Goal: Information Seeking & Learning: Learn about a topic

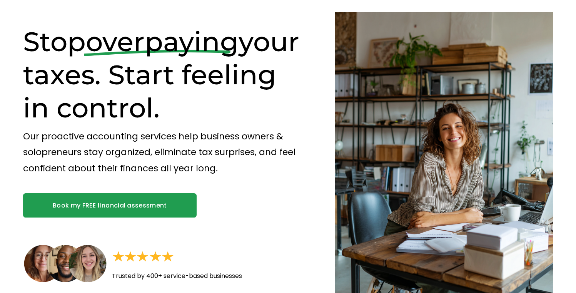
scroll to position [7, 0]
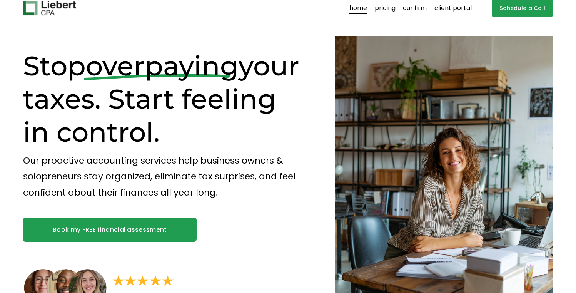
click at [148, 162] on p "Our proactive accounting services help business owners & solopreneurs stay orga…" at bounding box center [165, 177] width 285 height 48
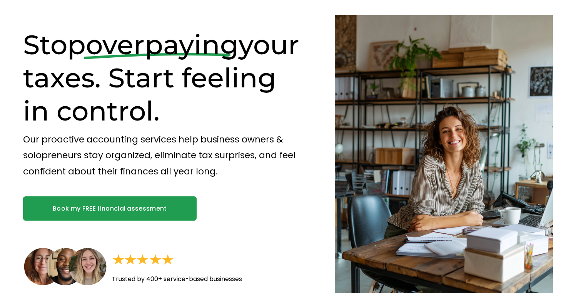
scroll to position [0, 0]
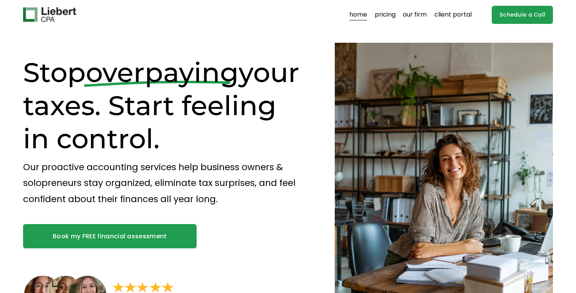
click at [388, 19] on link "pricing" at bounding box center [385, 14] width 21 height 12
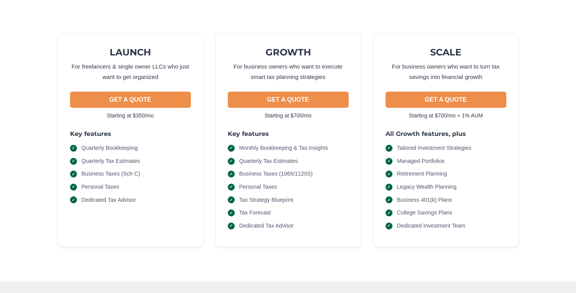
scroll to position [81, 0]
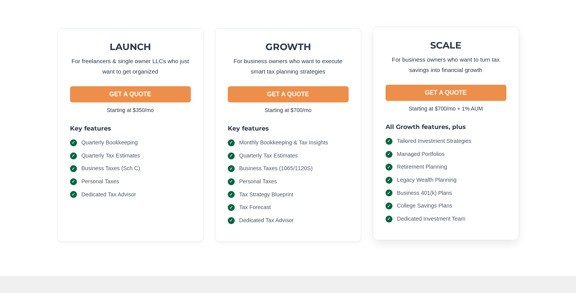
click at [413, 145] on span "Tailored Investment Strategies" at bounding box center [434, 141] width 75 height 8
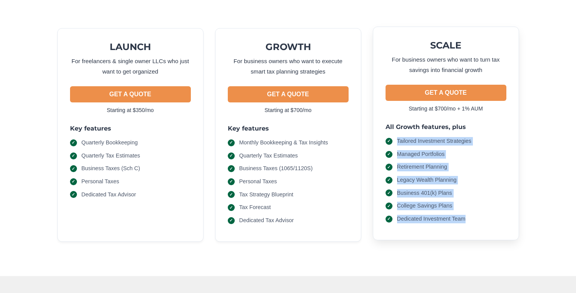
drag, startPoint x: 413, startPoint y: 145, endPoint x: 417, endPoint y: 216, distance: 70.9
click at [417, 216] on ul "Tailored Investment Strategies Managed Portfolios Retirement Planning Legacy We…" at bounding box center [446, 180] width 121 height 86
click at [417, 216] on span "Dedicated Investment Team" at bounding box center [431, 219] width 69 height 8
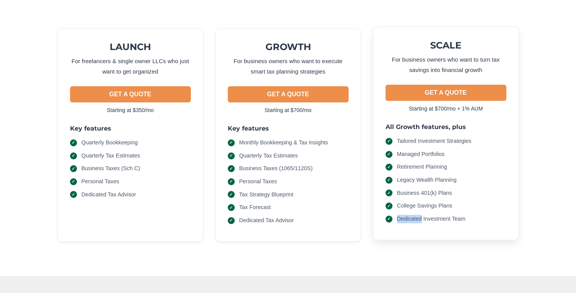
click at [417, 216] on span "Dedicated Investment Team" at bounding box center [431, 219] width 69 height 8
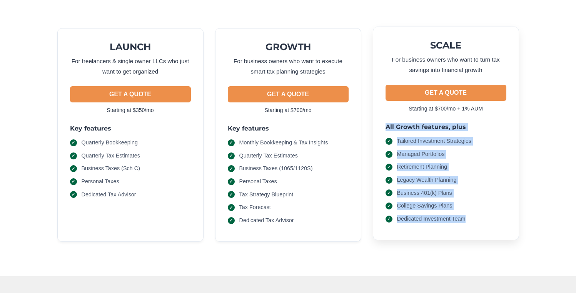
drag, startPoint x: 417, startPoint y: 216, endPoint x: 409, endPoint y: 125, distance: 91.2
click at [409, 125] on div "All Growth features, plus Tailored Investment Strategies Managed Portfolios Ret…" at bounding box center [446, 173] width 121 height 100
click at [409, 125] on h3 "All Growth features, plus" at bounding box center [446, 127] width 121 height 8
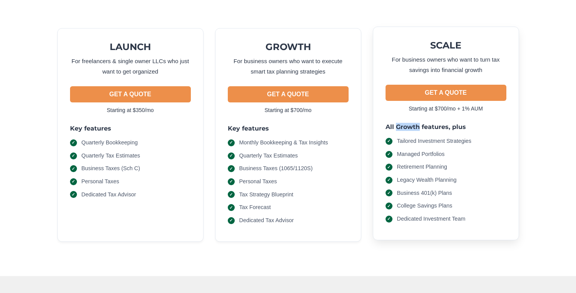
click at [409, 125] on h3 "All Growth features, plus" at bounding box center [446, 127] width 121 height 8
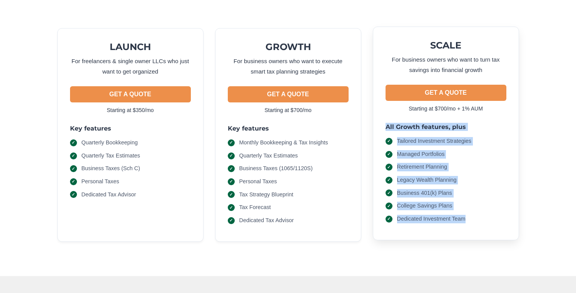
drag, startPoint x: 409, startPoint y: 125, endPoint x: 423, endPoint y: 217, distance: 93.0
click at [423, 217] on div "All Growth features, plus Tailored Investment Strategies Managed Portfolios Ret…" at bounding box center [446, 173] width 121 height 100
click at [423, 217] on span "Dedicated Investment Team" at bounding box center [431, 219] width 69 height 8
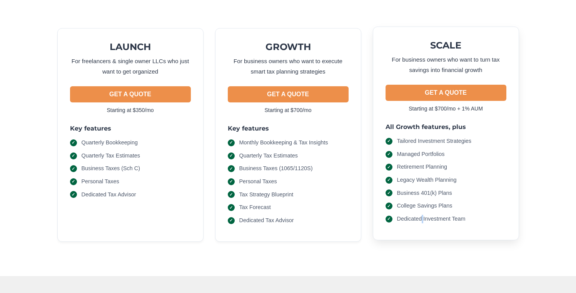
click at [423, 217] on span "Dedicated Investment Team" at bounding box center [431, 219] width 69 height 8
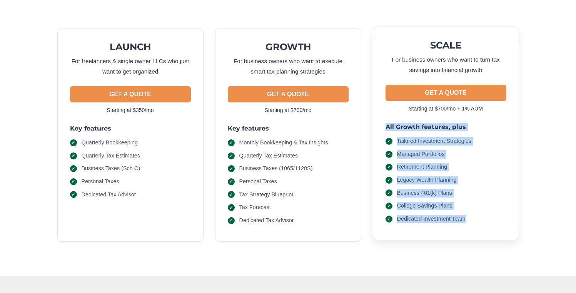
drag, startPoint x: 423, startPoint y: 217, endPoint x: 403, endPoint y: 123, distance: 96.3
click at [403, 123] on div "SCALE For business owners who want to turn tax savings into financial growth GE…" at bounding box center [446, 134] width 146 height 214
click at [403, 127] on h3 "All Growth features, plus" at bounding box center [446, 127] width 121 height 8
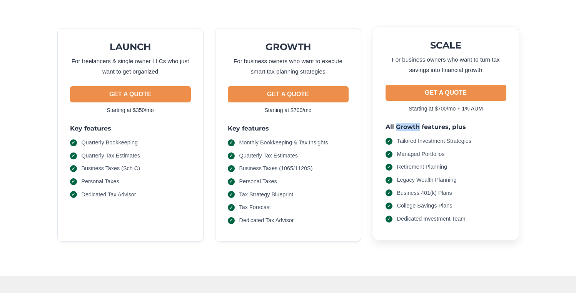
click at [403, 127] on h3 "All Growth features, plus" at bounding box center [446, 127] width 121 height 8
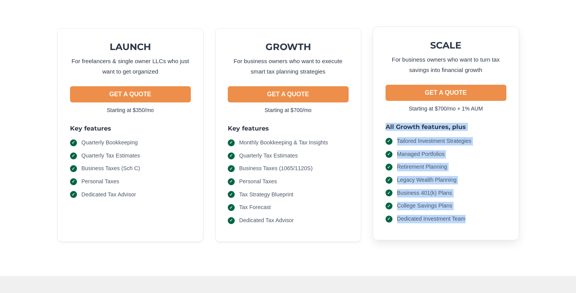
drag, startPoint x: 403, startPoint y: 127, endPoint x: 416, endPoint y: 216, distance: 89.2
click at [416, 216] on div "All Growth features, plus Tailored Investment Strategies Managed Portfolios Ret…" at bounding box center [446, 173] width 121 height 100
click at [416, 216] on span "Dedicated Investment Team" at bounding box center [431, 219] width 69 height 8
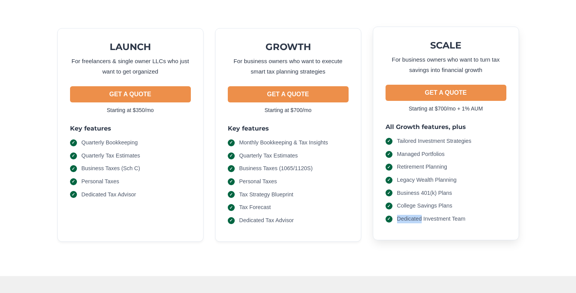
click at [416, 216] on span "Dedicated Investment Team" at bounding box center [431, 219] width 69 height 8
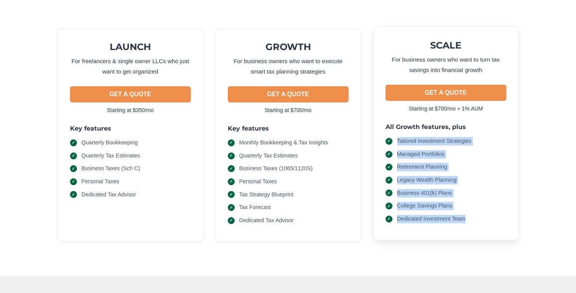
drag, startPoint x: 416, startPoint y: 216, endPoint x: 403, endPoint y: 132, distance: 84.2
click at [403, 132] on div "All Growth features, plus Tailored Investment Strategies Managed Portfolios Ret…" at bounding box center [446, 173] width 121 height 100
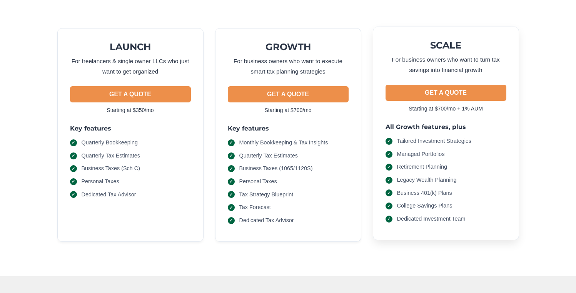
click at [396, 129] on h3 "All Growth features, plus" at bounding box center [446, 127] width 121 height 8
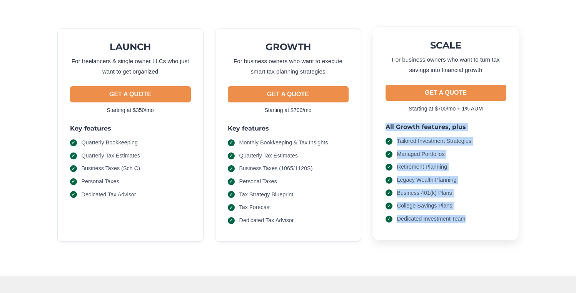
drag, startPoint x: 396, startPoint y: 129, endPoint x: 419, endPoint y: 217, distance: 91.3
click at [419, 217] on div "All Growth features, plus Tailored Investment Strategies Managed Portfolios Ret…" at bounding box center [446, 173] width 121 height 100
click at [419, 217] on span "Dedicated Investment Team" at bounding box center [431, 219] width 69 height 8
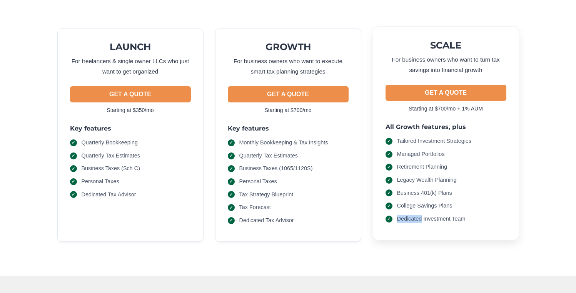
click at [419, 217] on span "Dedicated Investment Team" at bounding box center [431, 219] width 69 height 8
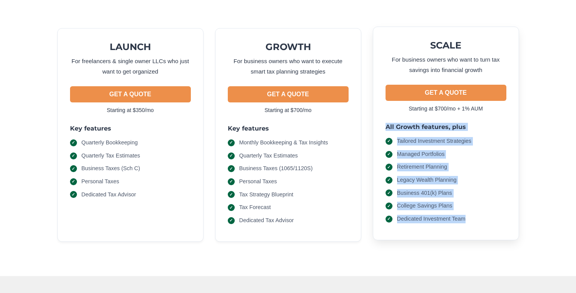
drag, startPoint x: 419, startPoint y: 217, endPoint x: 403, endPoint y: 126, distance: 93.0
click at [403, 126] on div "All Growth features, plus Tailored Investment Strategies Managed Portfolios Ret…" at bounding box center [446, 173] width 121 height 100
click at [403, 126] on h3 "All Growth features, plus" at bounding box center [446, 127] width 121 height 8
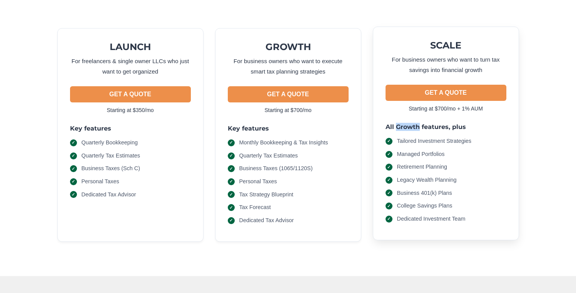
click at [403, 126] on h3 "All Growth features, plus" at bounding box center [446, 127] width 121 height 8
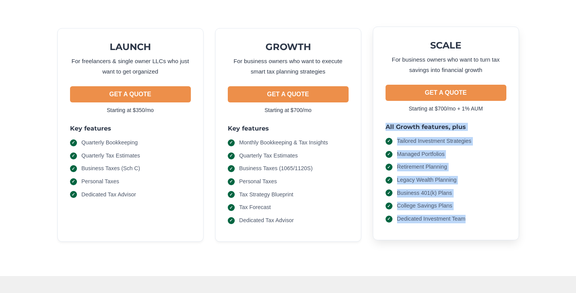
drag, startPoint x: 403, startPoint y: 126, endPoint x: 418, endPoint y: 214, distance: 89.9
click at [418, 214] on div "All Growth features, plus Tailored Investment Strategies Managed Portfolios Ret…" at bounding box center [446, 173] width 121 height 100
click at [418, 214] on ul "Tailored Investment Strategies Managed Portfolios Retirement Planning Legacy We…" at bounding box center [446, 180] width 121 height 86
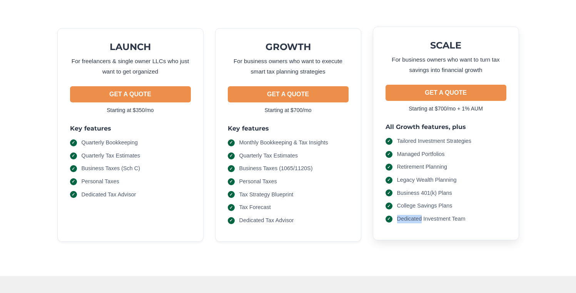
click at [418, 214] on ul "Tailored Investment Strategies Managed Portfolios Retirement Planning Legacy We…" at bounding box center [446, 180] width 121 height 86
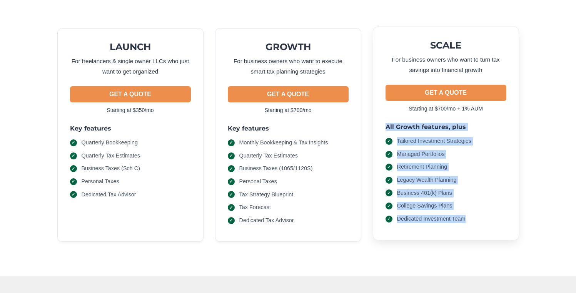
drag, startPoint x: 418, startPoint y: 214, endPoint x: 397, endPoint y: 124, distance: 93.2
click at [397, 124] on div "All Growth features, plus Tailored Investment Strategies Managed Portfolios Ret…" at bounding box center [446, 173] width 121 height 100
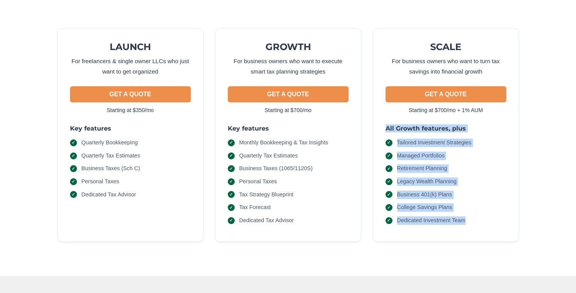
click at [371, 128] on div "LAUNCH For freelancers & single owner LLCs who just want to get organized GET A…" at bounding box center [288, 135] width 462 height 214
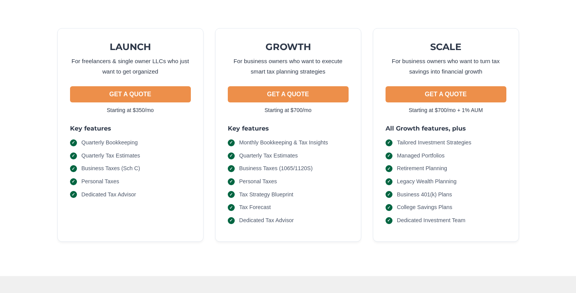
click at [366, 18] on div "LAUNCH For freelancers & single owner LLCs who just want to get organized GET A…" at bounding box center [288, 127] width 530 height 260
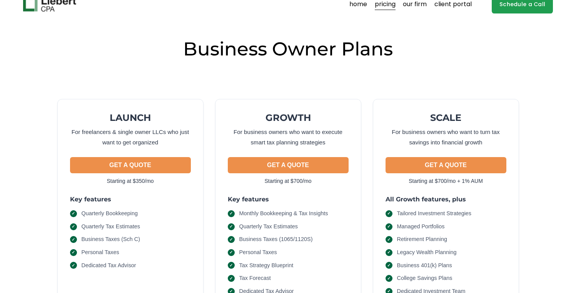
scroll to position [10, 0]
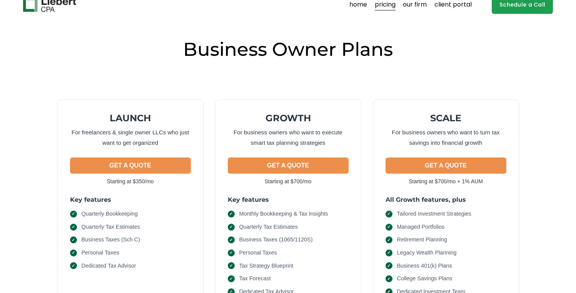
click at [414, 8] on link "our firm" at bounding box center [415, 4] width 24 height 12
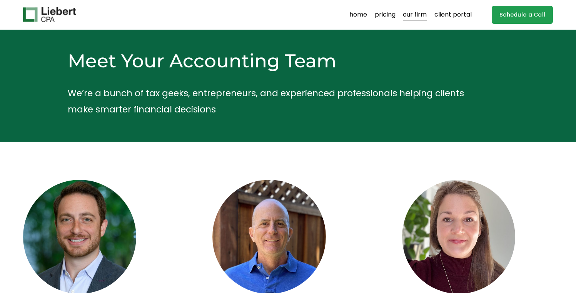
click at [385, 17] on link "pricing" at bounding box center [385, 14] width 21 height 12
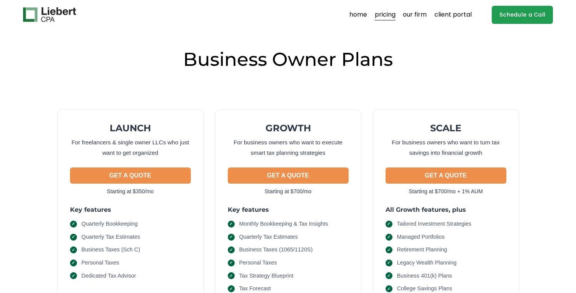
click at [365, 15] on link "home" at bounding box center [358, 14] width 18 height 12
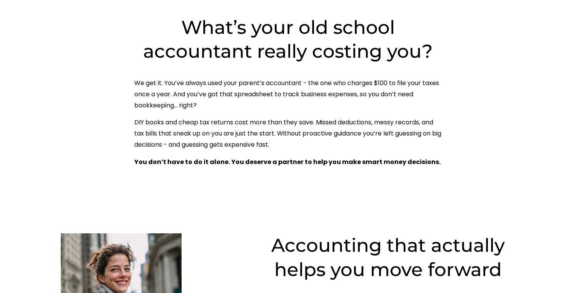
scroll to position [397, 0]
click at [204, 86] on p "We get it. You’ve always used your parent’s accountant - the one who charges $1…" at bounding box center [288, 93] width 308 height 33
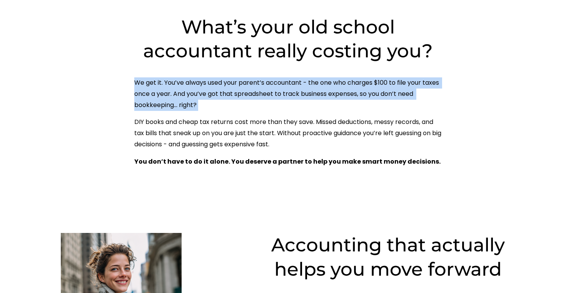
click at [204, 86] on p "We get it. You’ve always used your parent’s accountant - the one who charges $1…" at bounding box center [288, 93] width 308 height 33
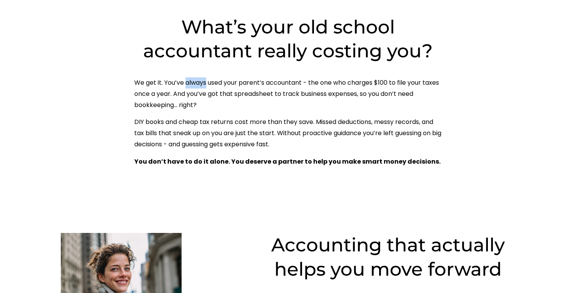
click at [204, 86] on p "We get it. You’ve always used your parent’s accountant - the one who charges $1…" at bounding box center [288, 93] width 308 height 33
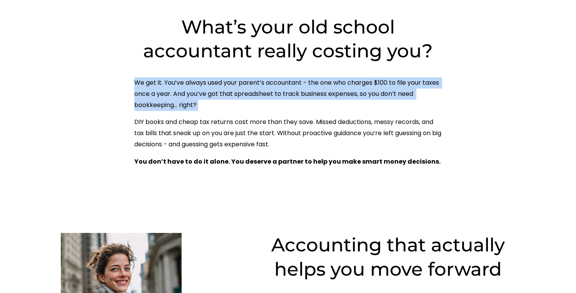
click at [204, 86] on p "We get it. You’ve always used your parent’s accountant - the one who charges $1…" at bounding box center [288, 93] width 308 height 33
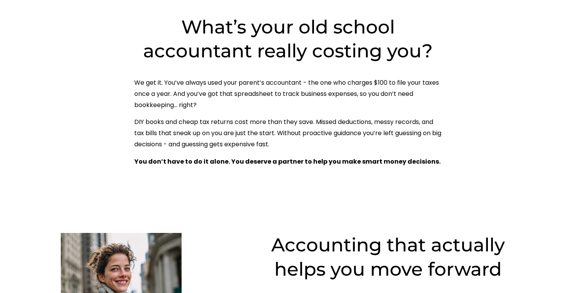
click at [199, 123] on p "DIY books and cheap tax returns cost more than they save. Missed deductions, me…" at bounding box center [288, 133] width 308 height 33
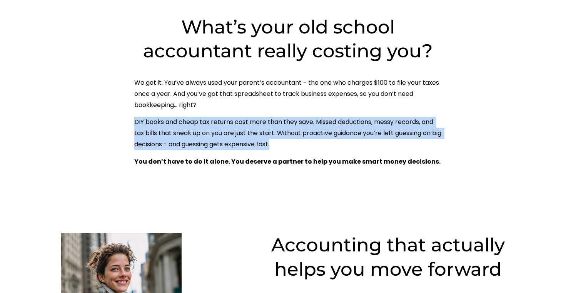
click at [199, 123] on p "DIY books and cheap tax returns cost more than they save. Missed deductions, me…" at bounding box center [288, 133] width 308 height 33
click at [202, 150] on p "DIY books and cheap tax returns cost more than they save. Missed deductions, me…" at bounding box center [288, 133] width 308 height 33
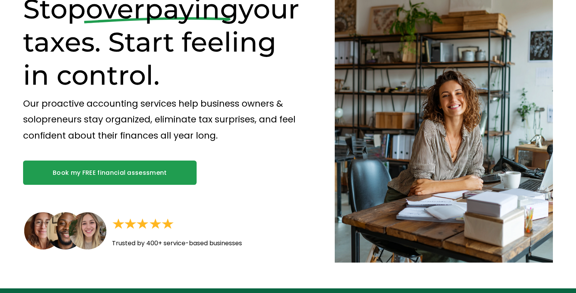
scroll to position [0, 0]
